Goal: Transaction & Acquisition: Purchase product/service

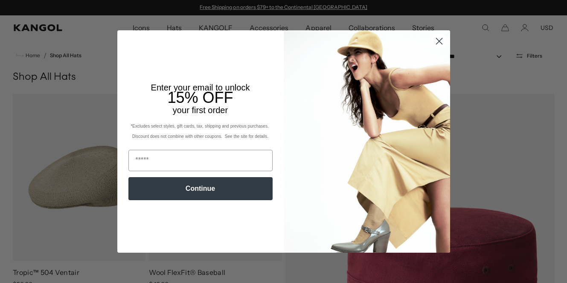
click at [440, 42] on icon "Close dialog" at bounding box center [439, 41] width 6 height 6
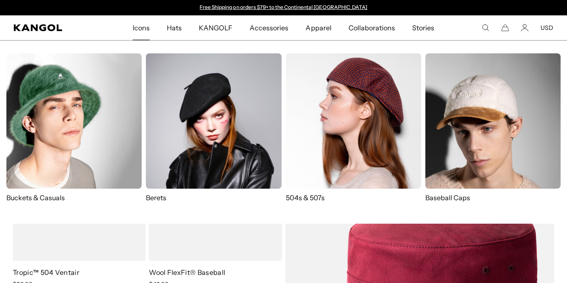
scroll to position [0, 176]
click at [206, 105] on img at bounding box center [213, 120] width 135 height 135
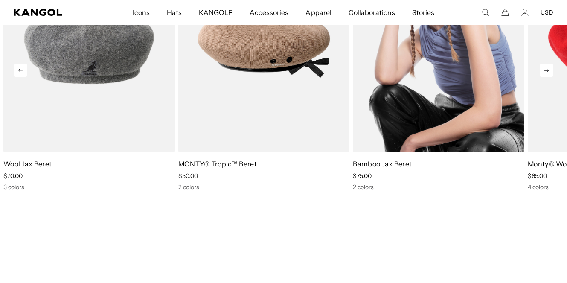
scroll to position [862, 0]
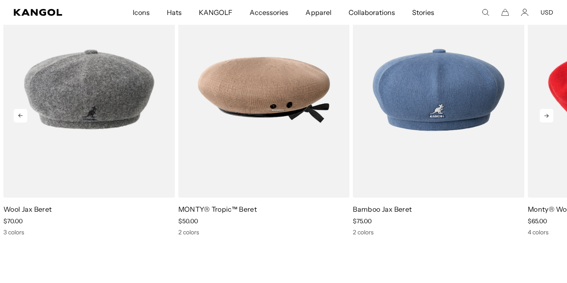
click at [548, 116] on icon at bounding box center [546, 116] width 4 height 4
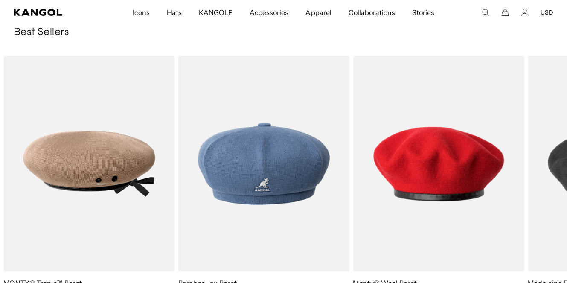
scroll to position [0, 0]
